Goal: Complete application form

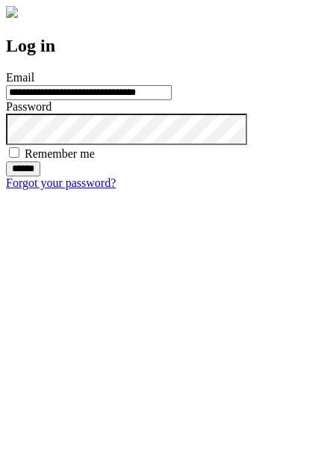
type input "**********"
click at [40, 176] on input "******" at bounding box center [23, 168] width 34 height 15
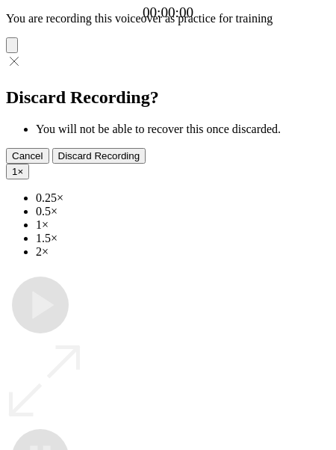
type input "**********"
